Goal: Use online tool/utility: Utilize a website feature to perform a specific function

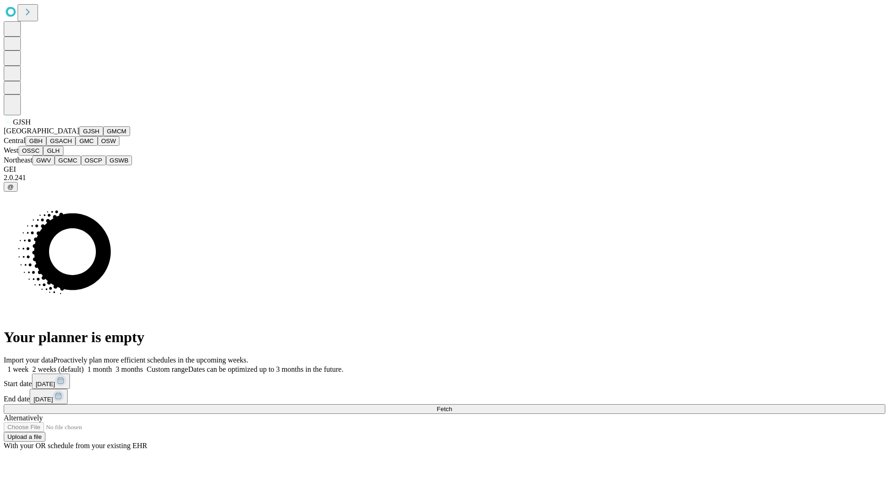
click at [79, 136] on button "GJSH" at bounding box center [91, 131] width 24 height 10
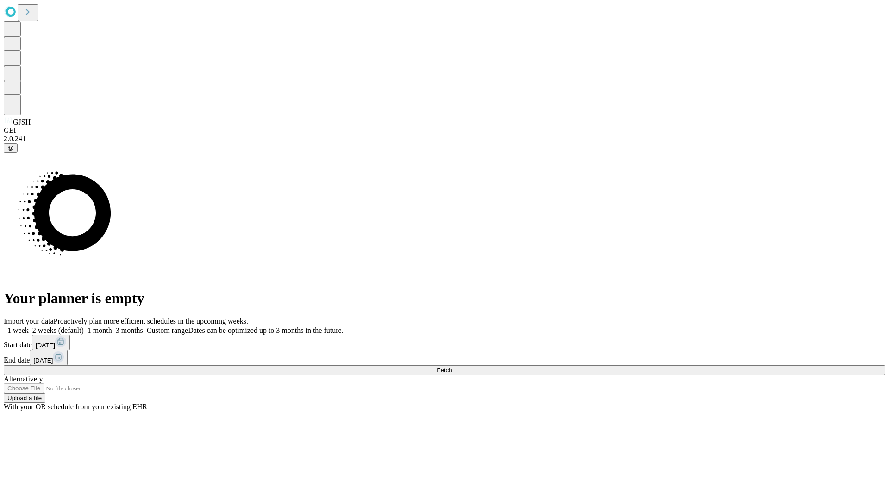
click at [112, 326] on label "1 month" at bounding box center [98, 330] width 28 height 8
click at [452, 367] on span "Fetch" at bounding box center [444, 370] width 15 height 7
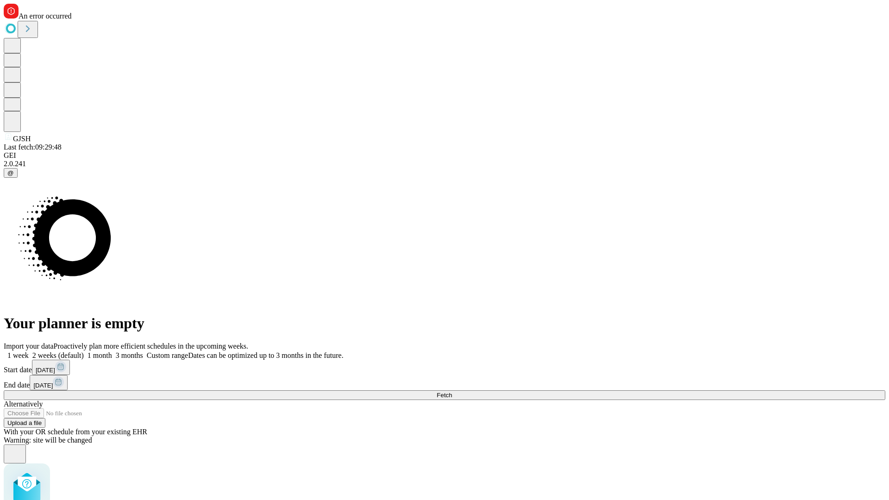
click at [112, 351] on label "1 month" at bounding box center [98, 355] width 28 height 8
click at [452, 392] on span "Fetch" at bounding box center [444, 395] width 15 height 7
click at [112, 351] on label "1 month" at bounding box center [98, 355] width 28 height 8
click at [452, 392] on span "Fetch" at bounding box center [444, 395] width 15 height 7
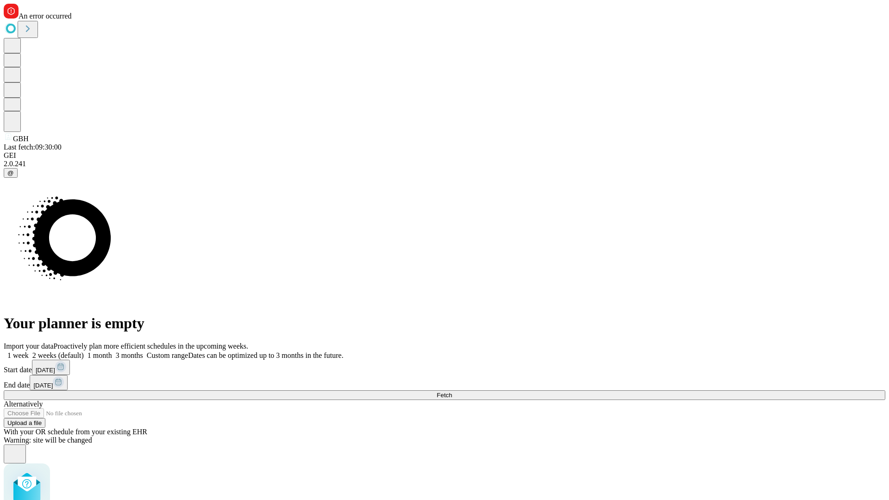
click at [112, 351] on label "1 month" at bounding box center [98, 355] width 28 height 8
click at [452, 392] on span "Fetch" at bounding box center [444, 395] width 15 height 7
click at [112, 351] on label "1 month" at bounding box center [98, 355] width 28 height 8
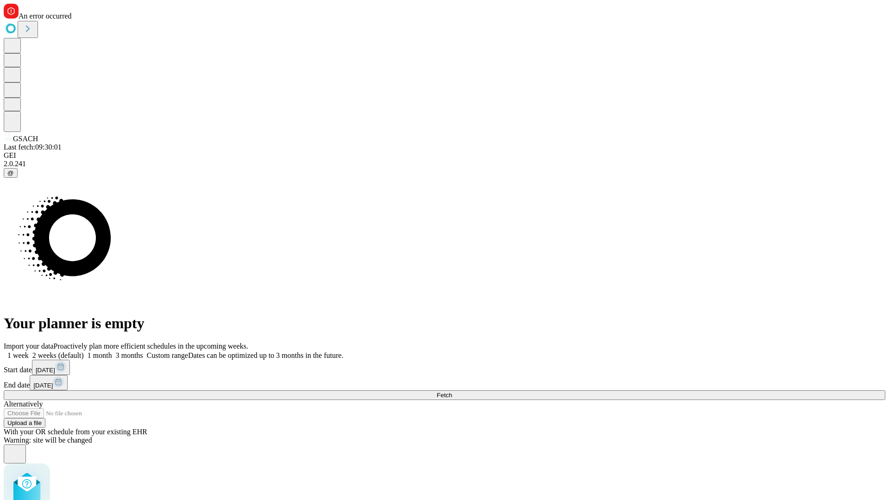
click at [452, 392] on span "Fetch" at bounding box center [444, 395] width 15 height 7
click at [112, 351] on label "1 month" at bounding box center [98, 355] width 28 height 8
click at [452, 392] on span "Fetch" at bounding box center [444, 395] width 15 height 7
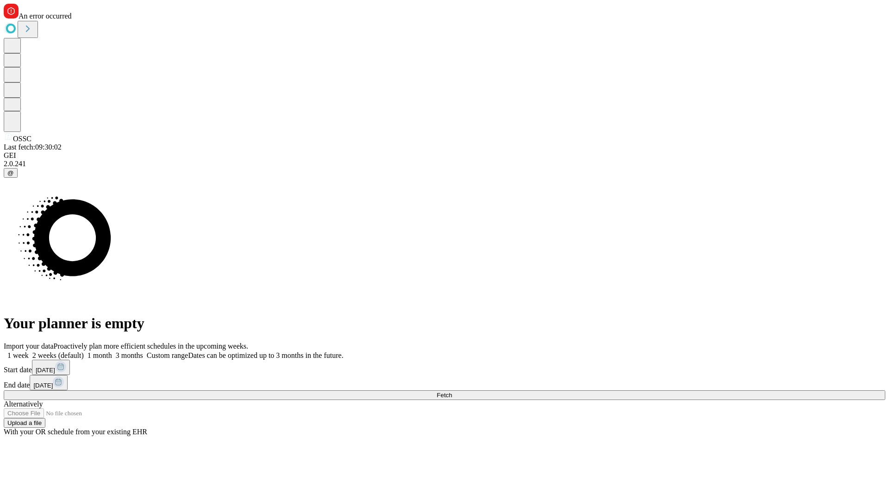
click at [112, 351] on label "1 month" at bounding box center [98, 355] width 28 height 8
click at [452, 392] on span "Fetch" at bounding box center [444, 395] width 15 height 7
click at [112, 351] on label "1 month" at bounding box center [98, 355] width 28 height 8
click at [452, 392] on span "Fetch" at bounding box center [444, 395] width 15 height 7
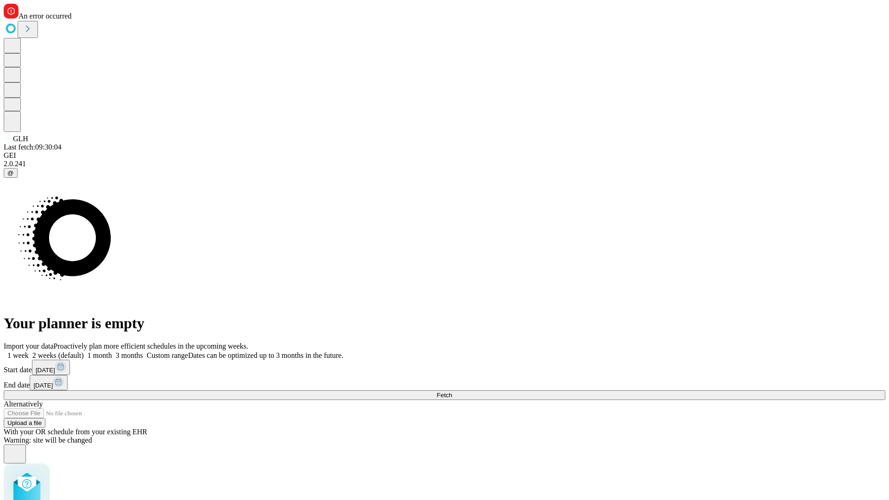
click at [112, 351] on label "1 month" at bounding box center [98, 355] width 28 height 8
click at [452, 392] on span "Fetch" at bounding box center [444, 395] width 15 height 7
click at [112, 351] on label "1 month" at bounding box center [98, 355] width 28 height 8
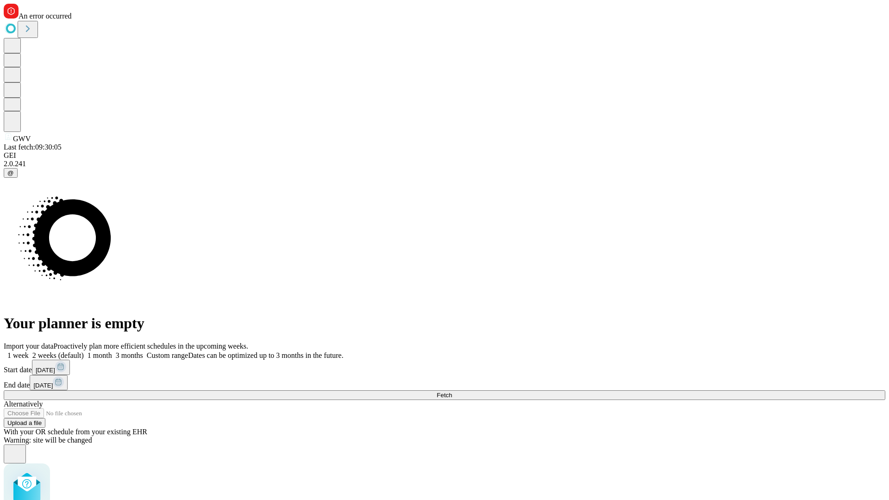
click at [452, 392] on span "Fetch" at bounding box center [444, 395] width 15 height 7
